Goal: Information Seeking & Learning: Learn about a topic

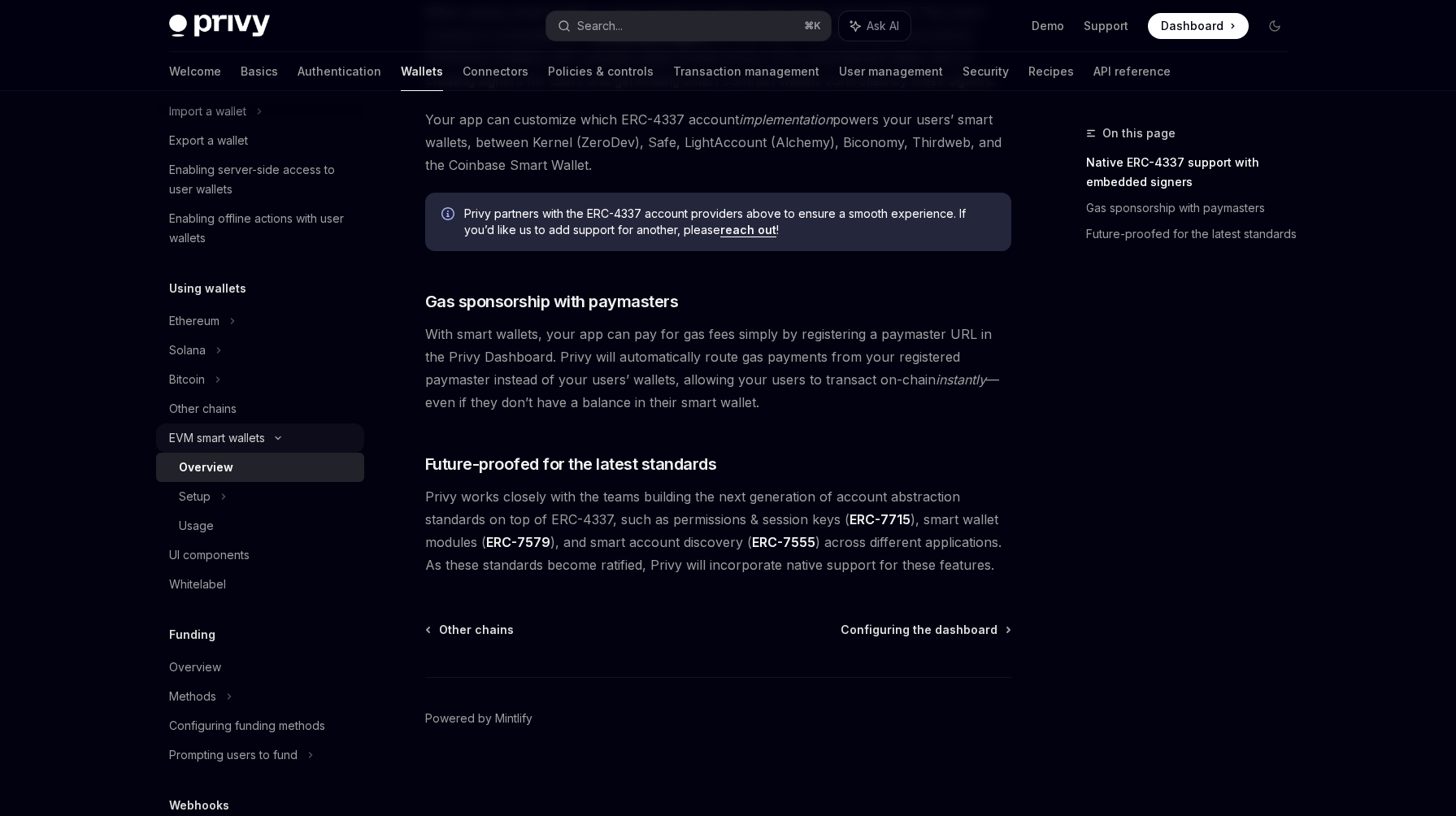
scroll to position [233, 0]
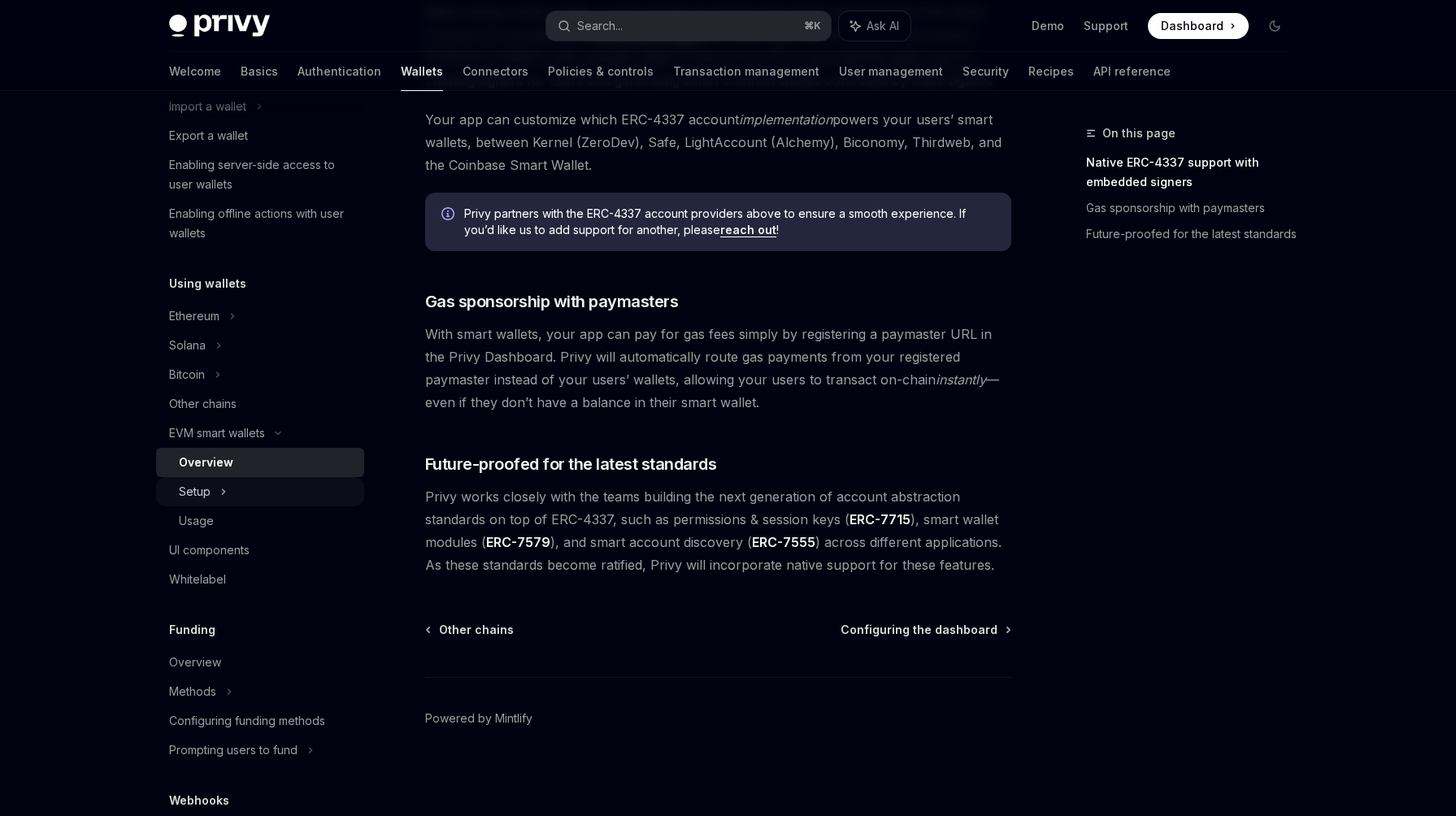
click at [201, 488] on div "Setup" at bounding box center [194, 492] width 32 height 20
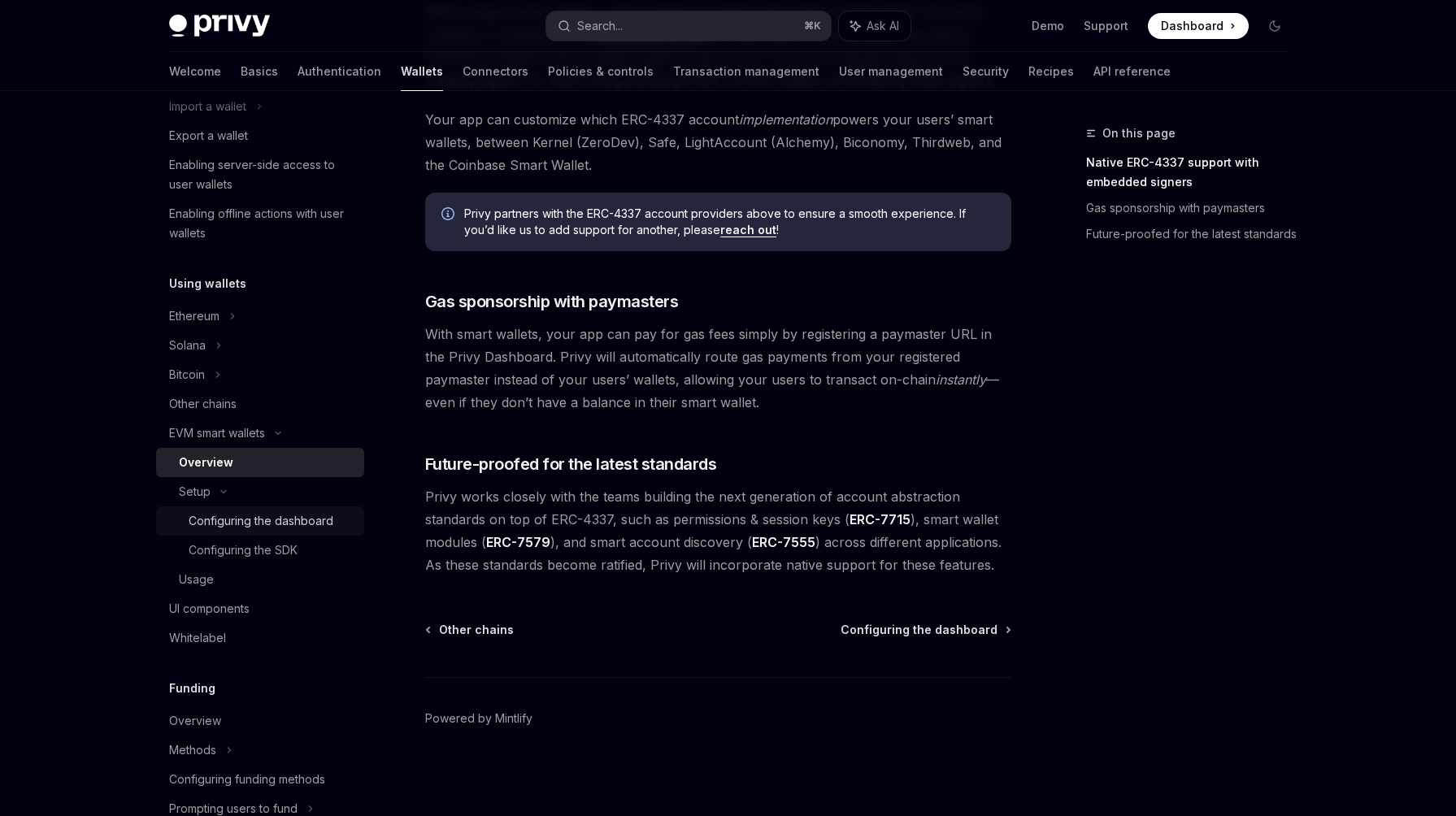
click at [209, 515] on div "Configuring the dashboard" at bounding box center [260, 521] width 145 height 20
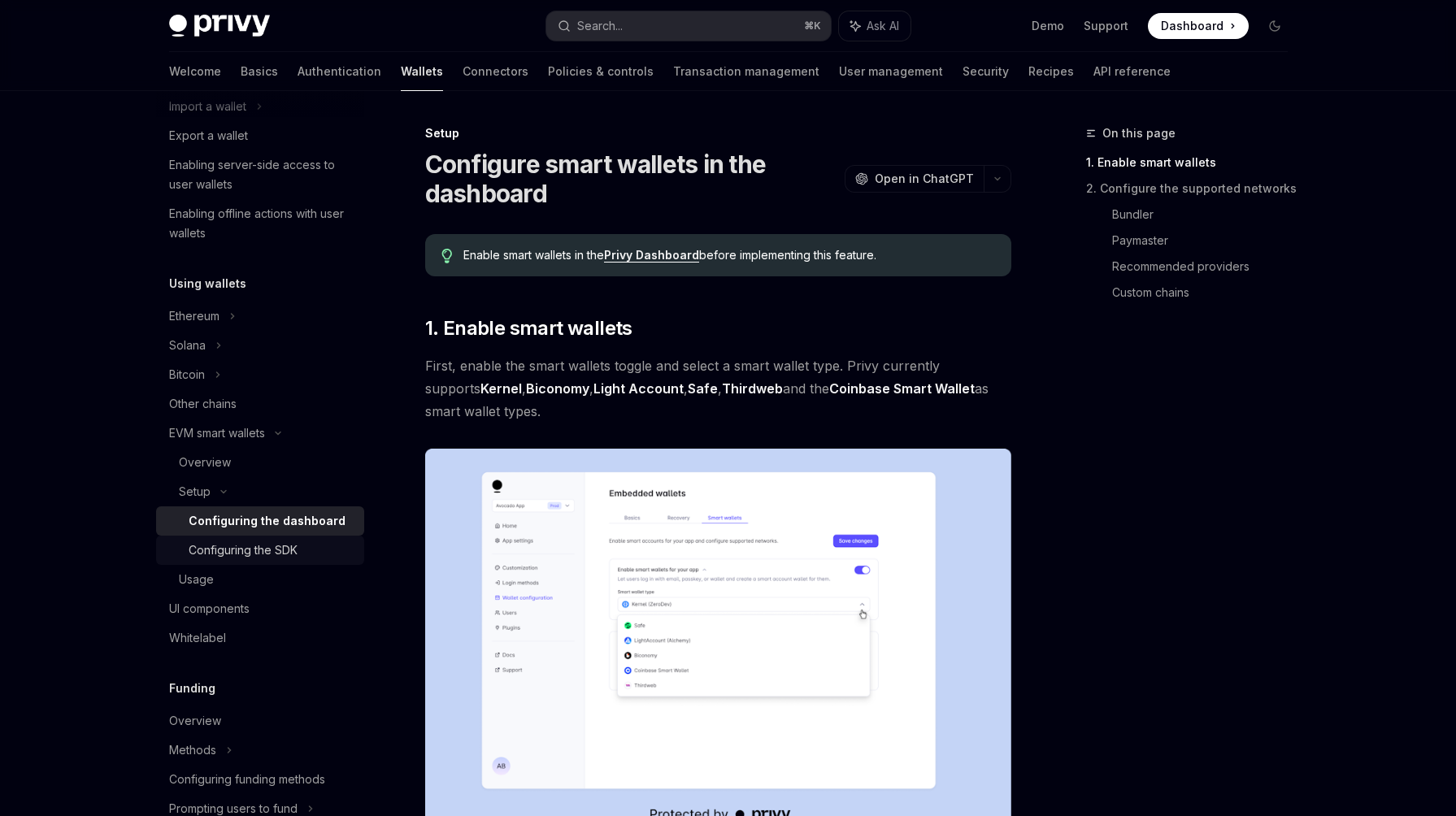
click at [258, 548] on div "Configuring the SDK" at bounding box center [242, 550] width 109 height 20
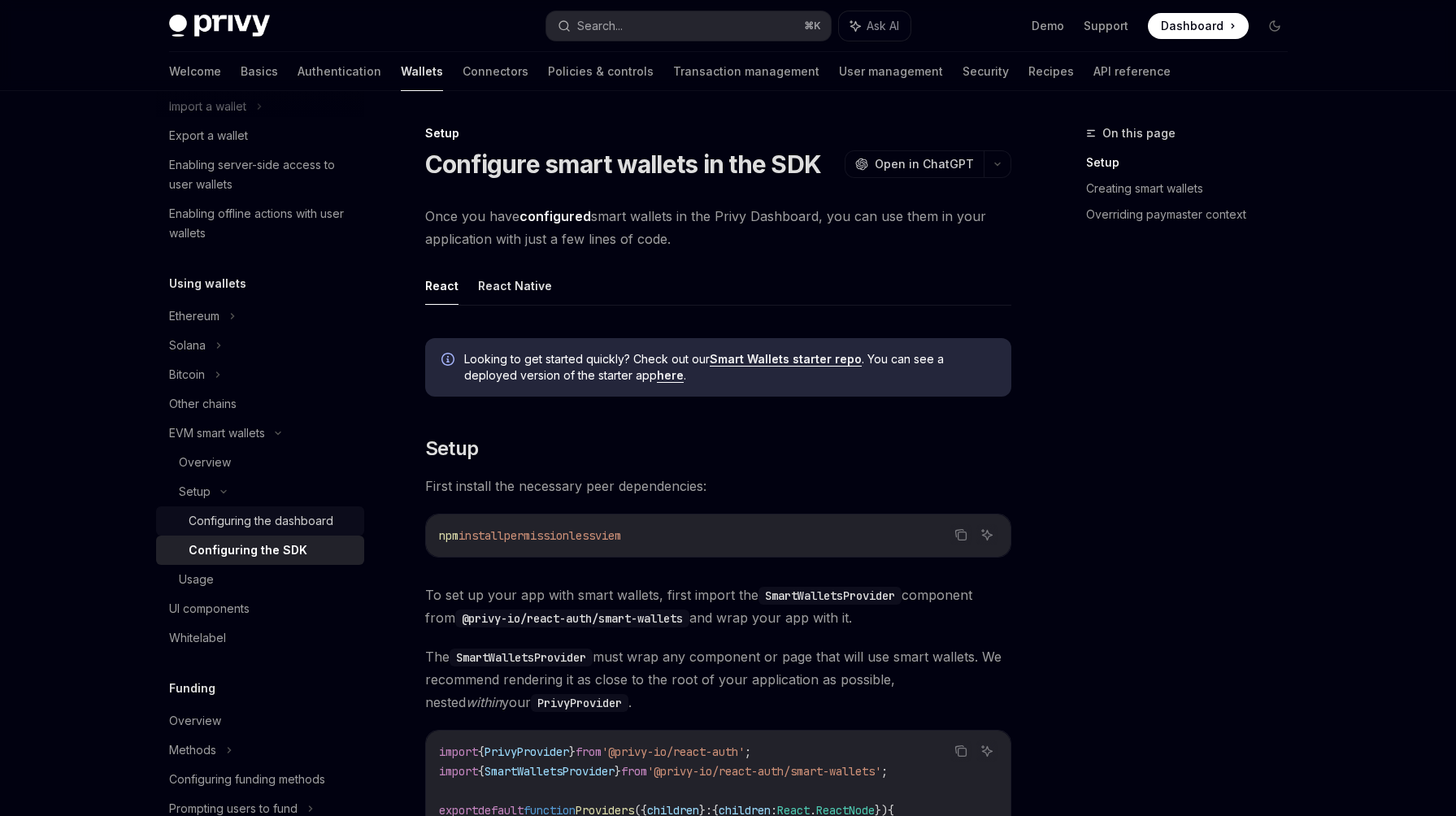
click at [227, 520] on div "Configuring the dashboard" at bounding box center [260, 521] width 145 height 20
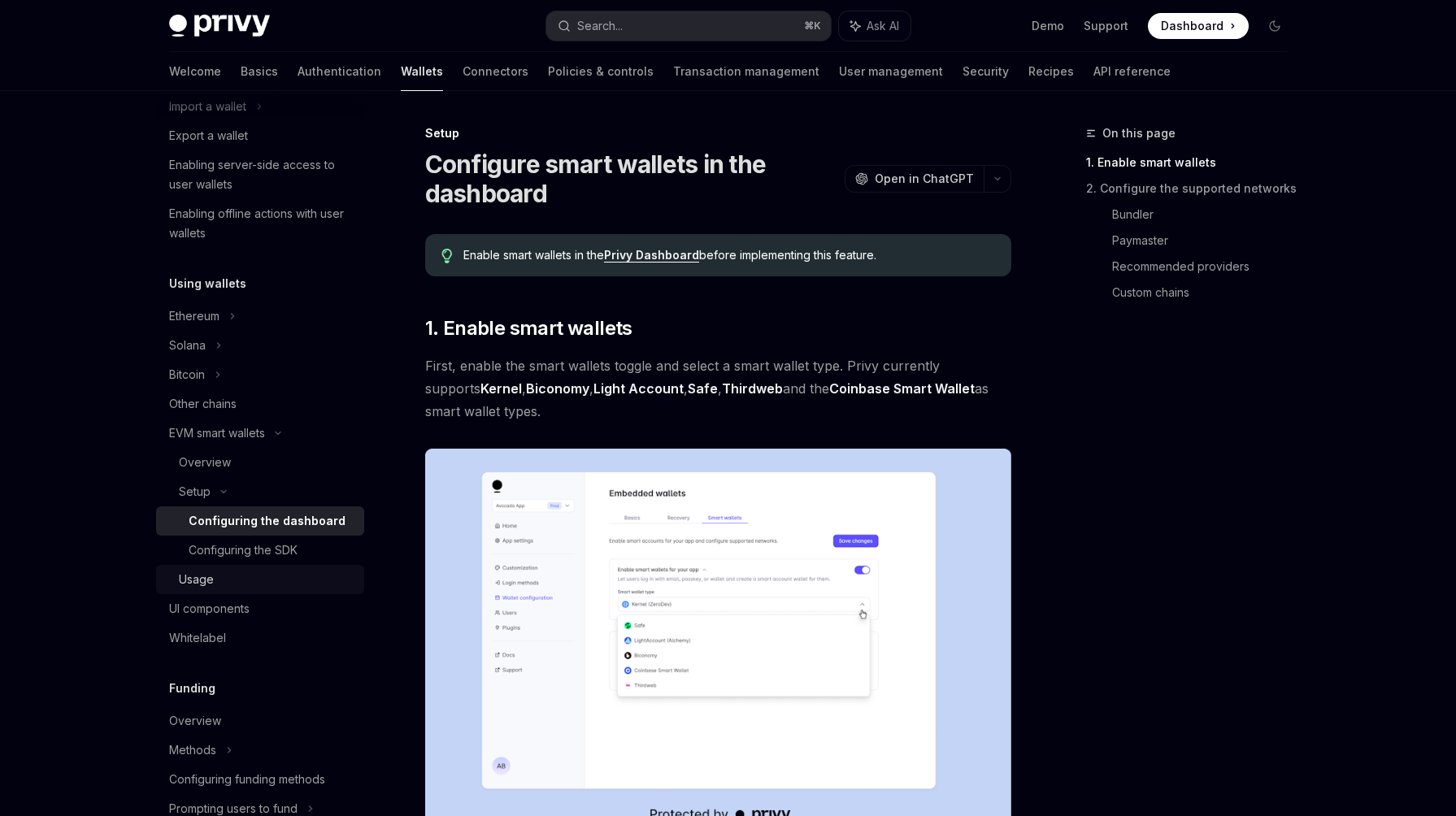
click at [200, 567] on link "Usage" at bounding box center [260, 579] width 208 height 29
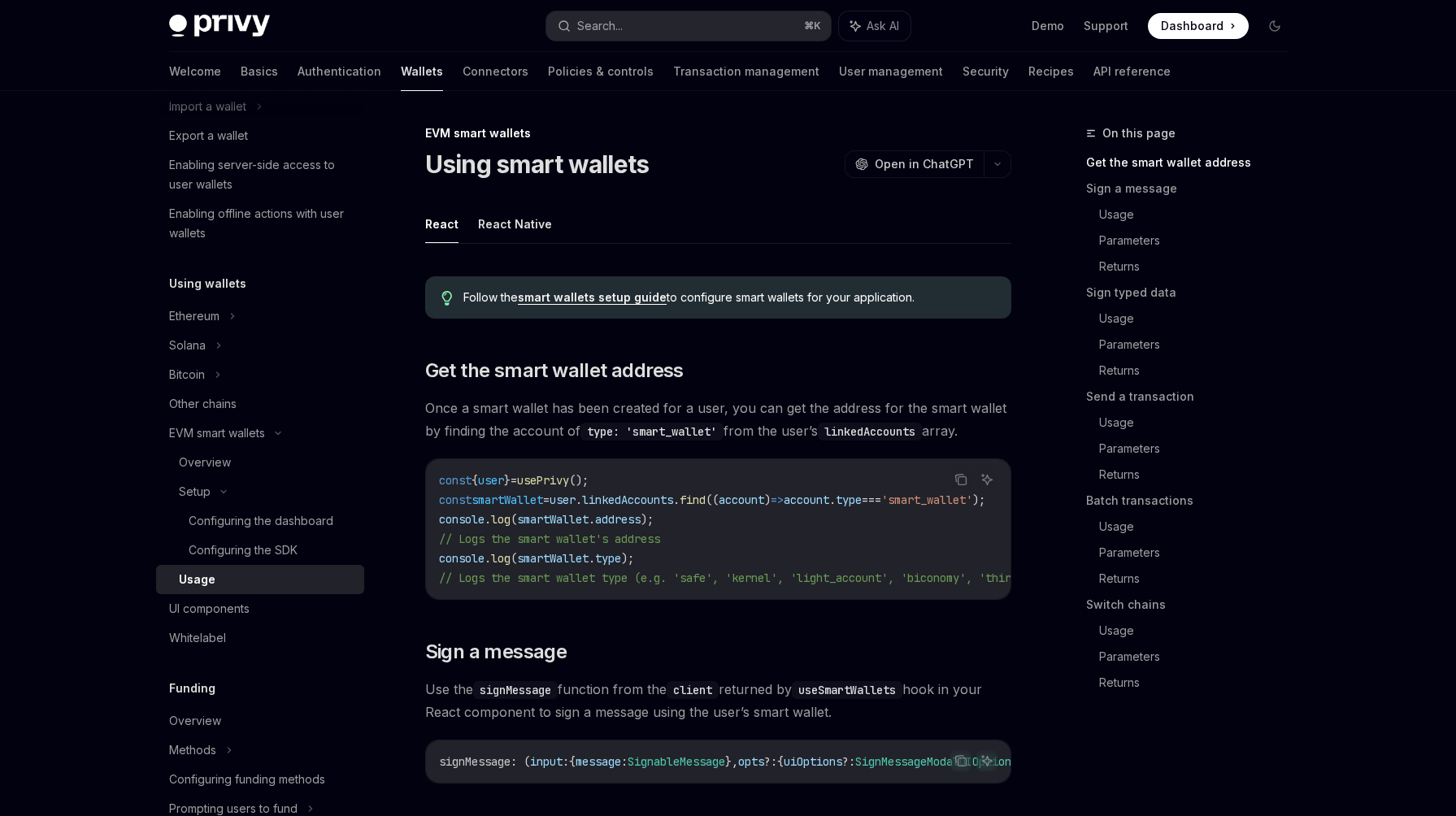
click at [199, 591] on link "Usage" at bounding box center [260, 579] width 208 height 29
click at [197, 597] on link "UI components" at bounding box center [260, 608] width 208 height 29
type textarea "*"
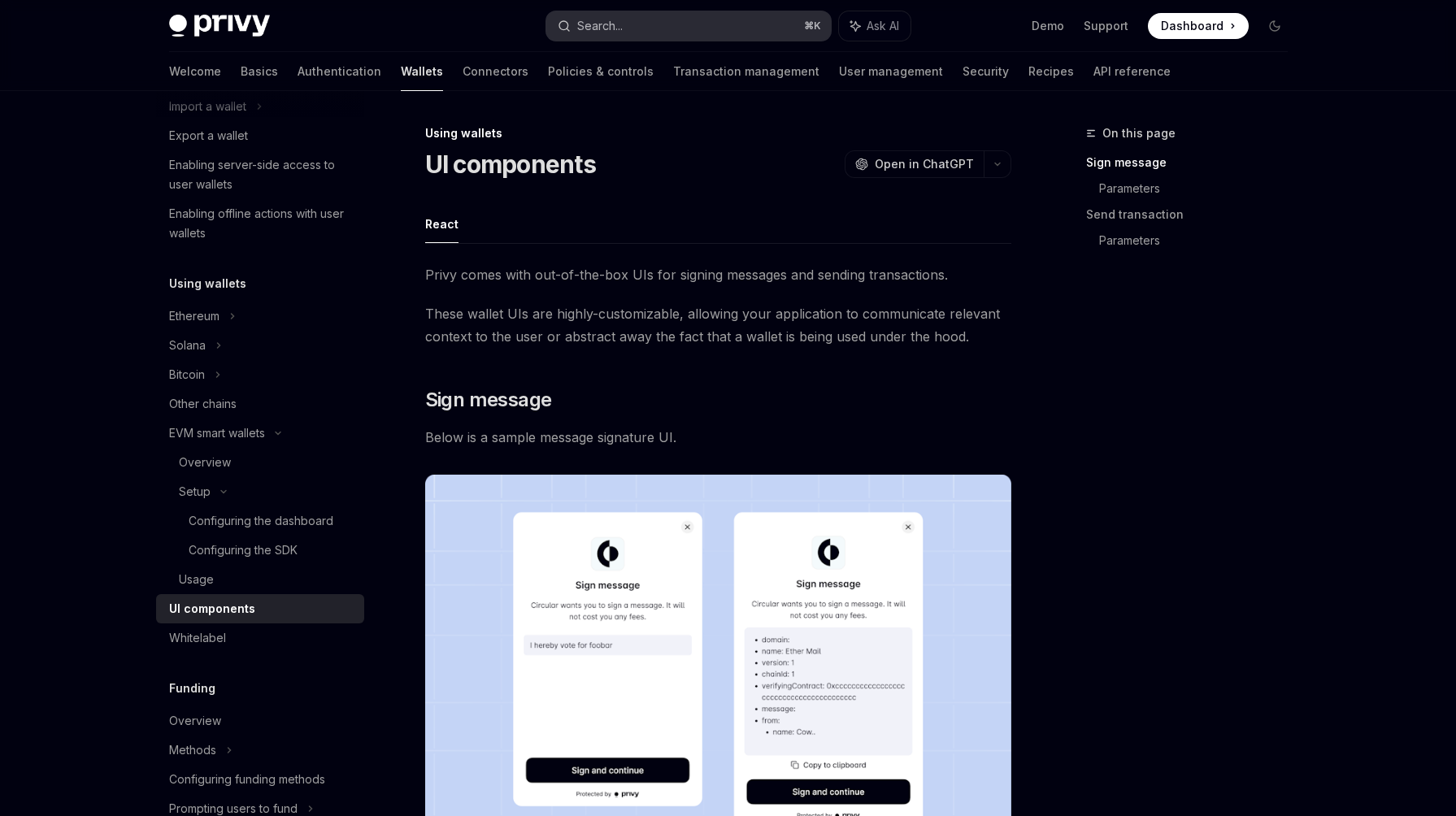
click at [611, 38] on button "Search... ⌘ K" at bounding box center [689, 25] width 285 height 29
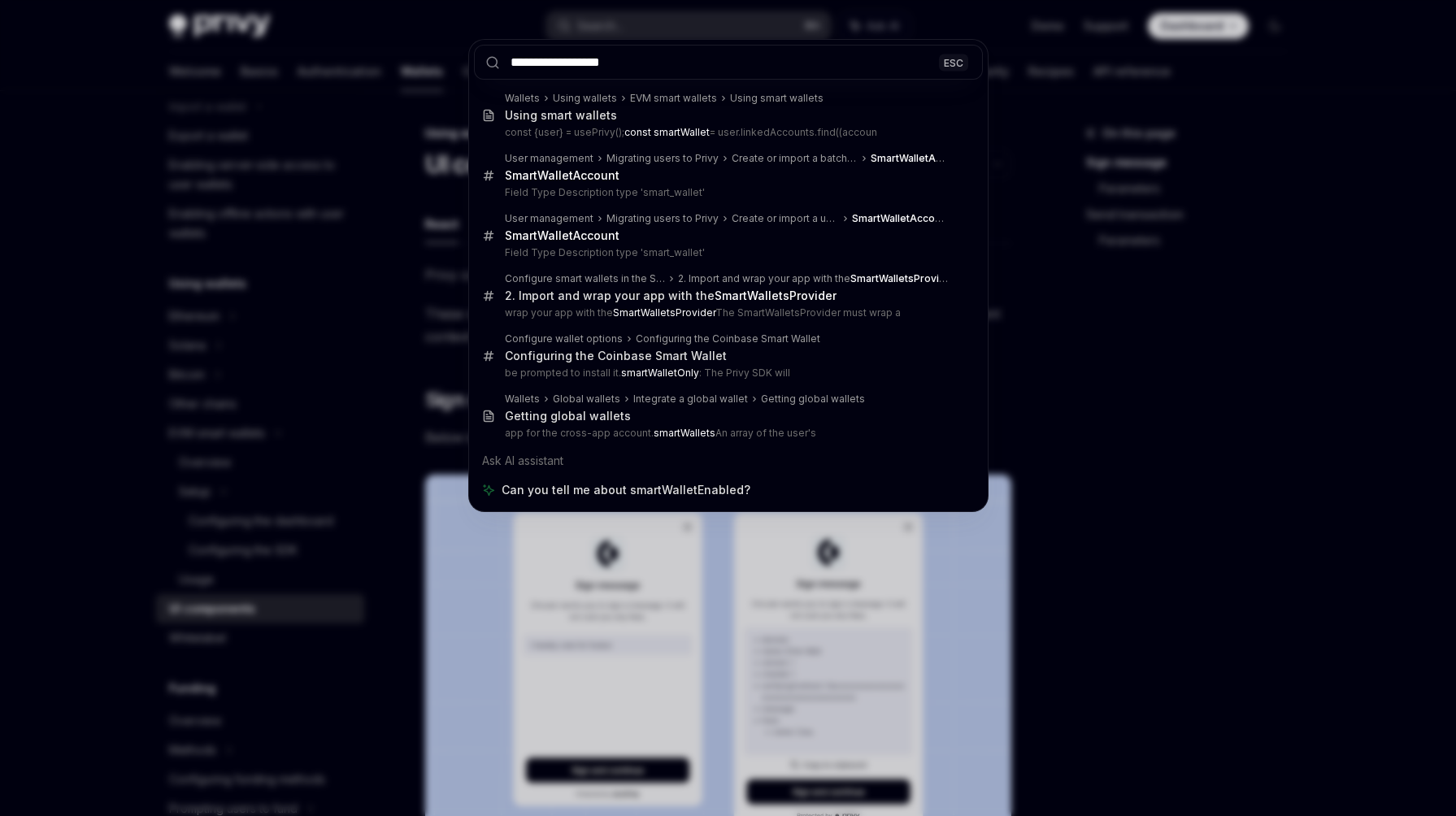
type input "**********"
click at [1189, 227] on div "**********" at bounding box center [728, 408] width 1456 height 816
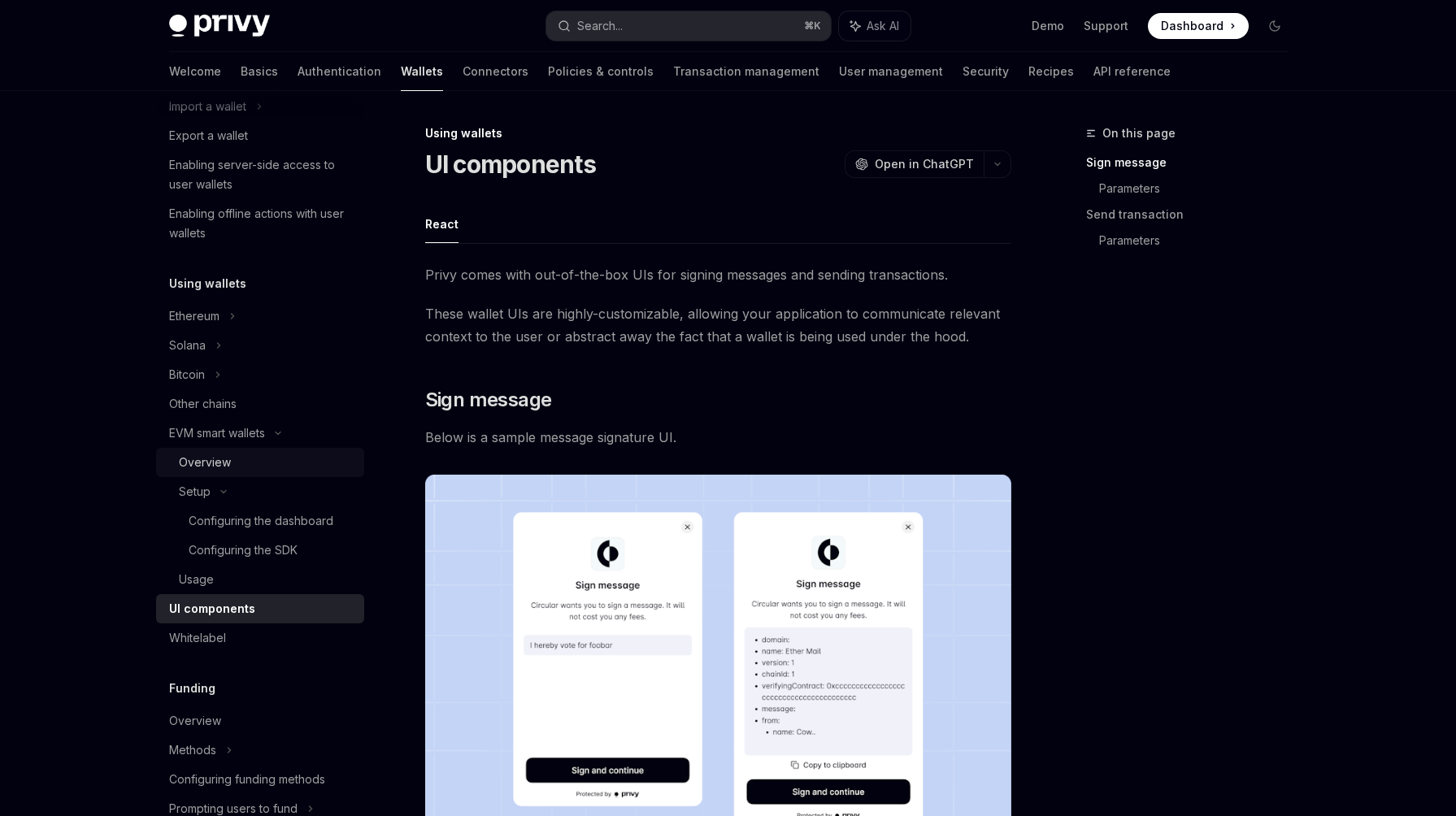
click at [194, 460] on div "Overview" at bounding box center [204, 462] width 52 height 20
type textarea "*"
